Goal: Complete application form

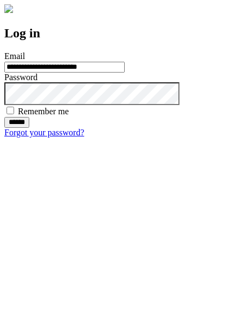
type input "**********"
click at [29, 128] on input "******" at bounding box center [16, 122] width 25 height 11
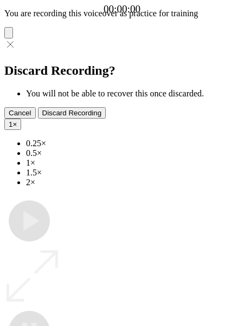
type input "**********"
